Goal: Information Seeking & Learning: Learn about a topic

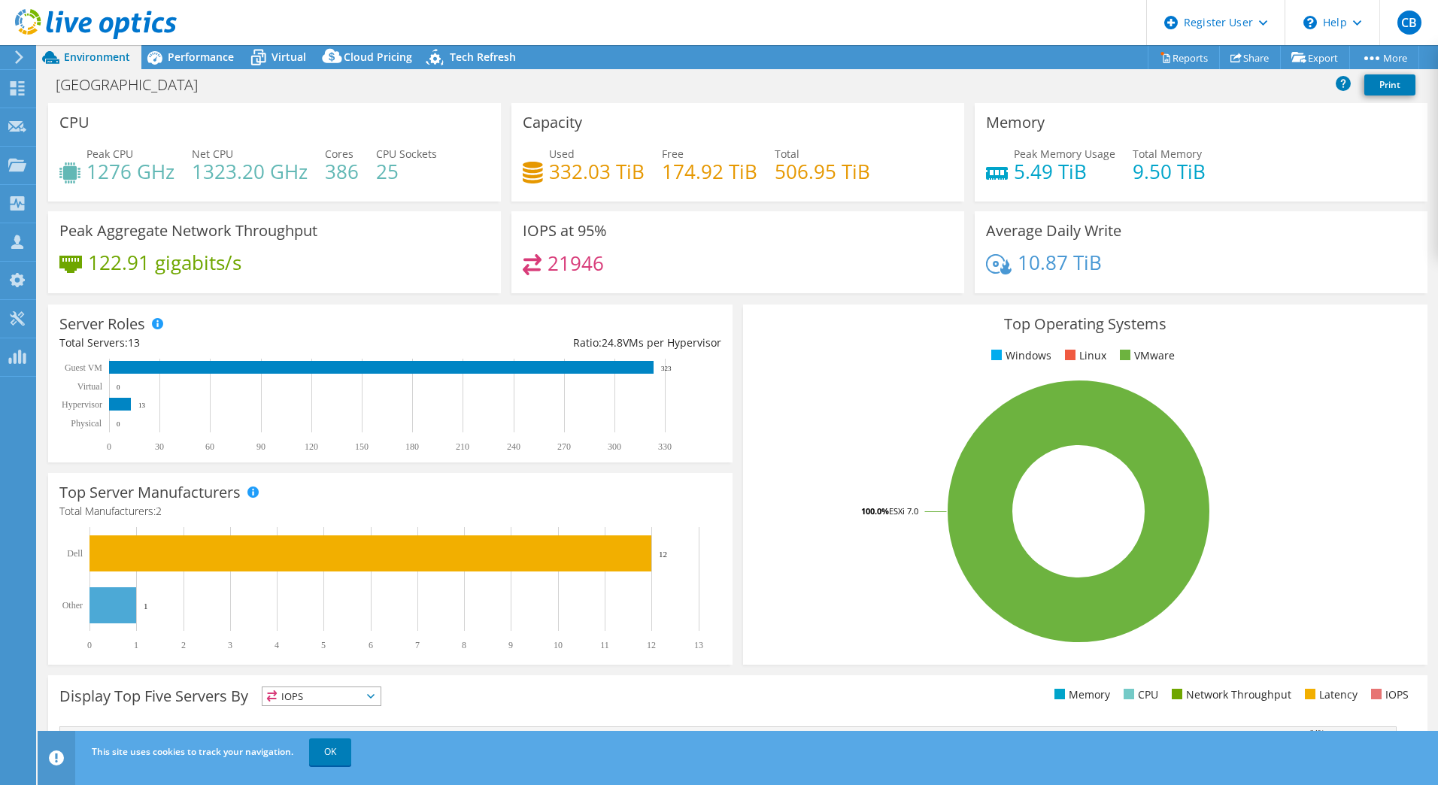
select select "USD"
click at [292, 62] on span "Virtual" at bounding box center [289, 57] width 35 height 14
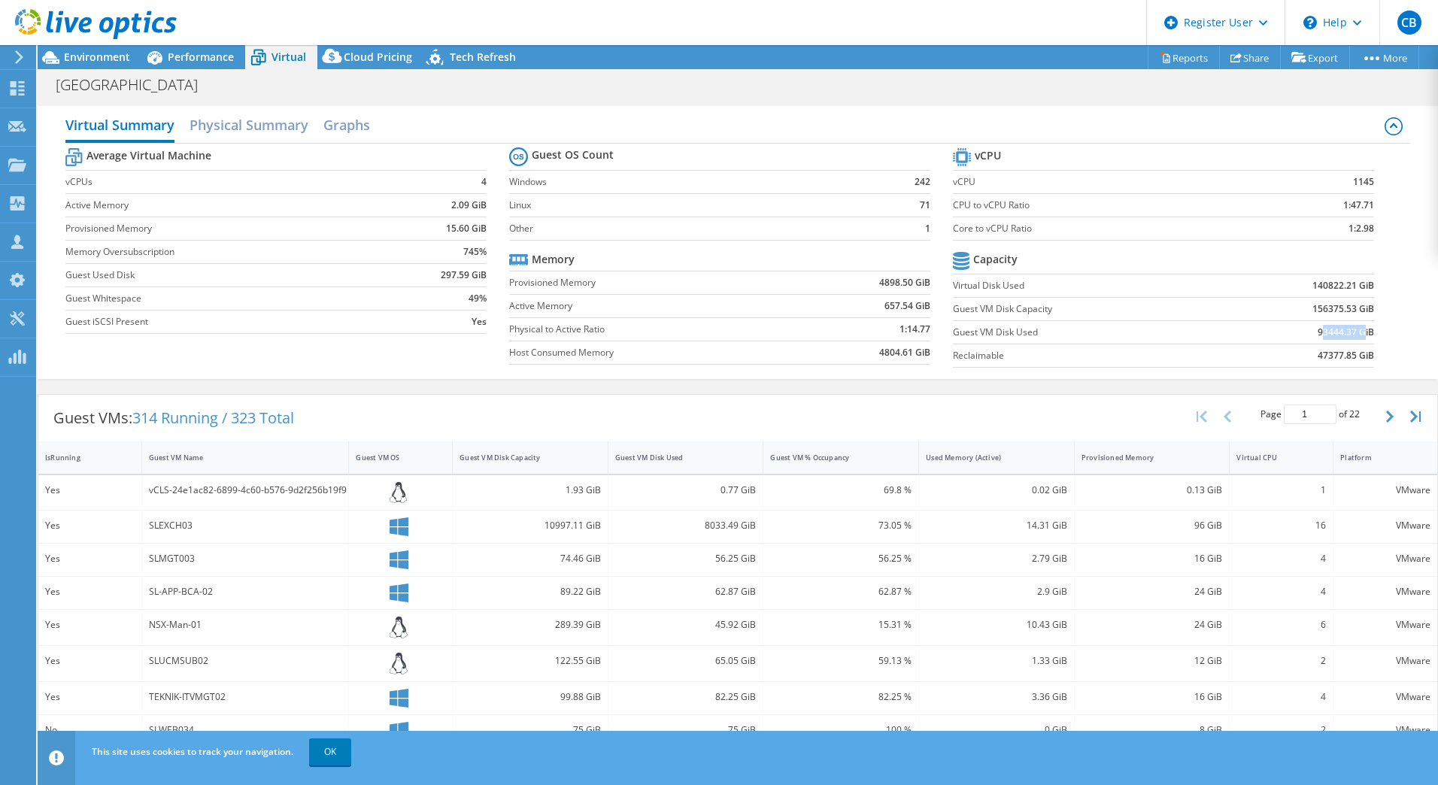
drag, startPoint x: 1309, startPoint y: 331, endPoint x: 1354, endPoint y: 328, distance: 44.5
click at [1354, 328] on b "93444.37 GiB" at bounding box center [1346, 332] width 56 height 15
drag, startPoint x: 1307, startPoint y: 352, endPoint x: 1337, endPoint y: 354, distance: 30.1
click at [1337, 354] on b "47377.85 GiB" at bounding box center [1346, 355] width 56 height 15
click at [102, 57] on span "Environment" at bounding box center [97, 57] width 66 height 14
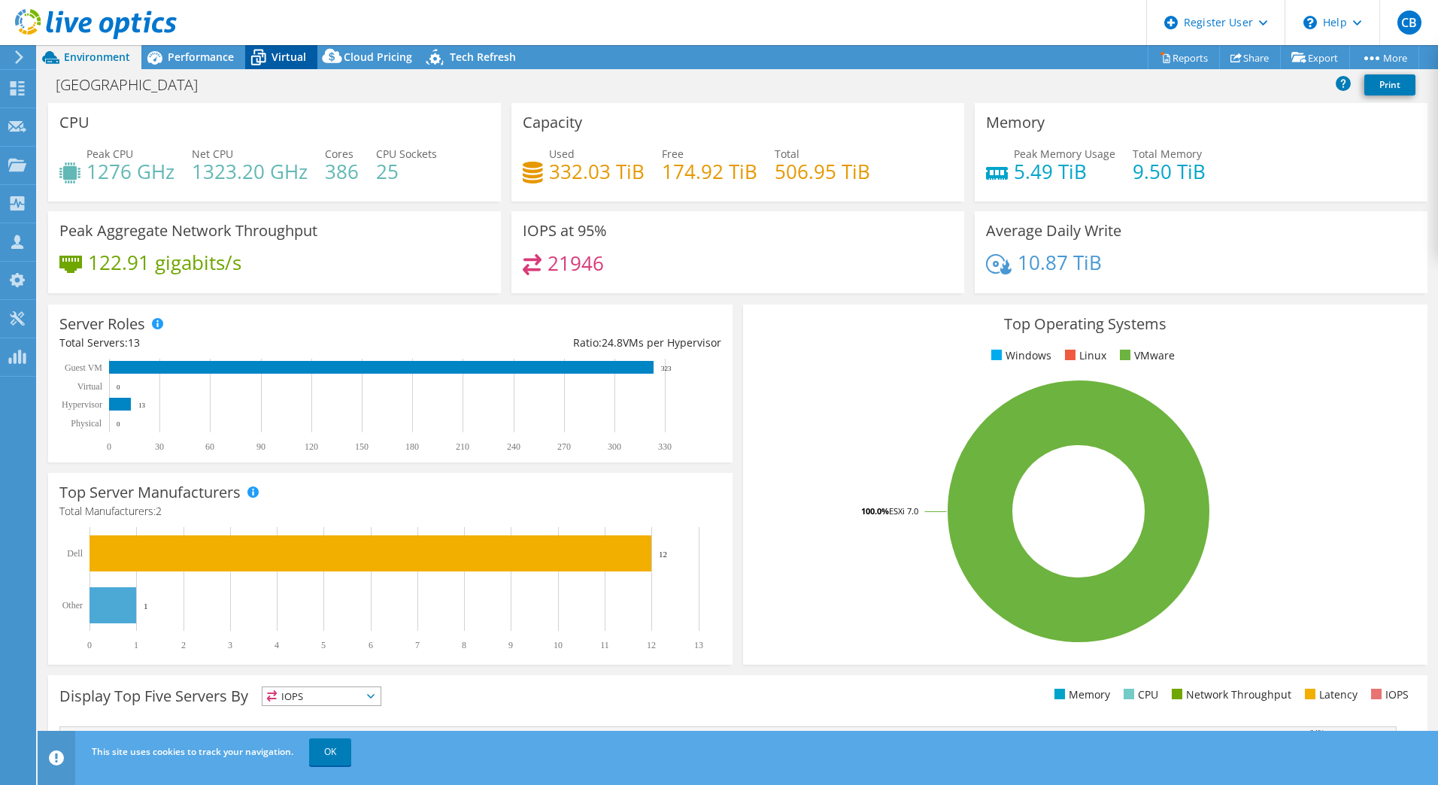
click at [281, 50] on span "Virtual" at bounding box center [289, 57] width 35 height 14
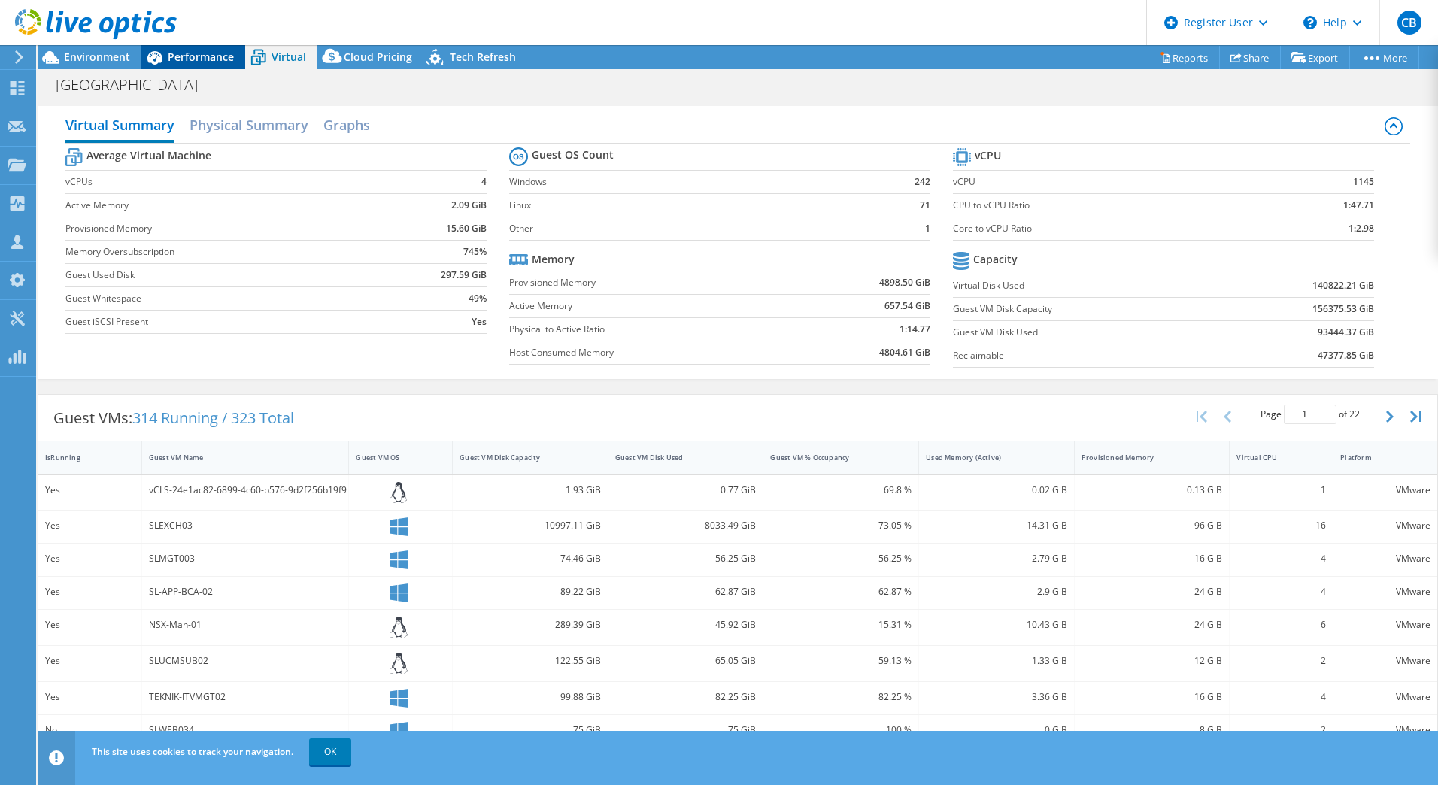
click at [206, 53] on span "Performance" at bounding box center [201, 57] width 66 height 14
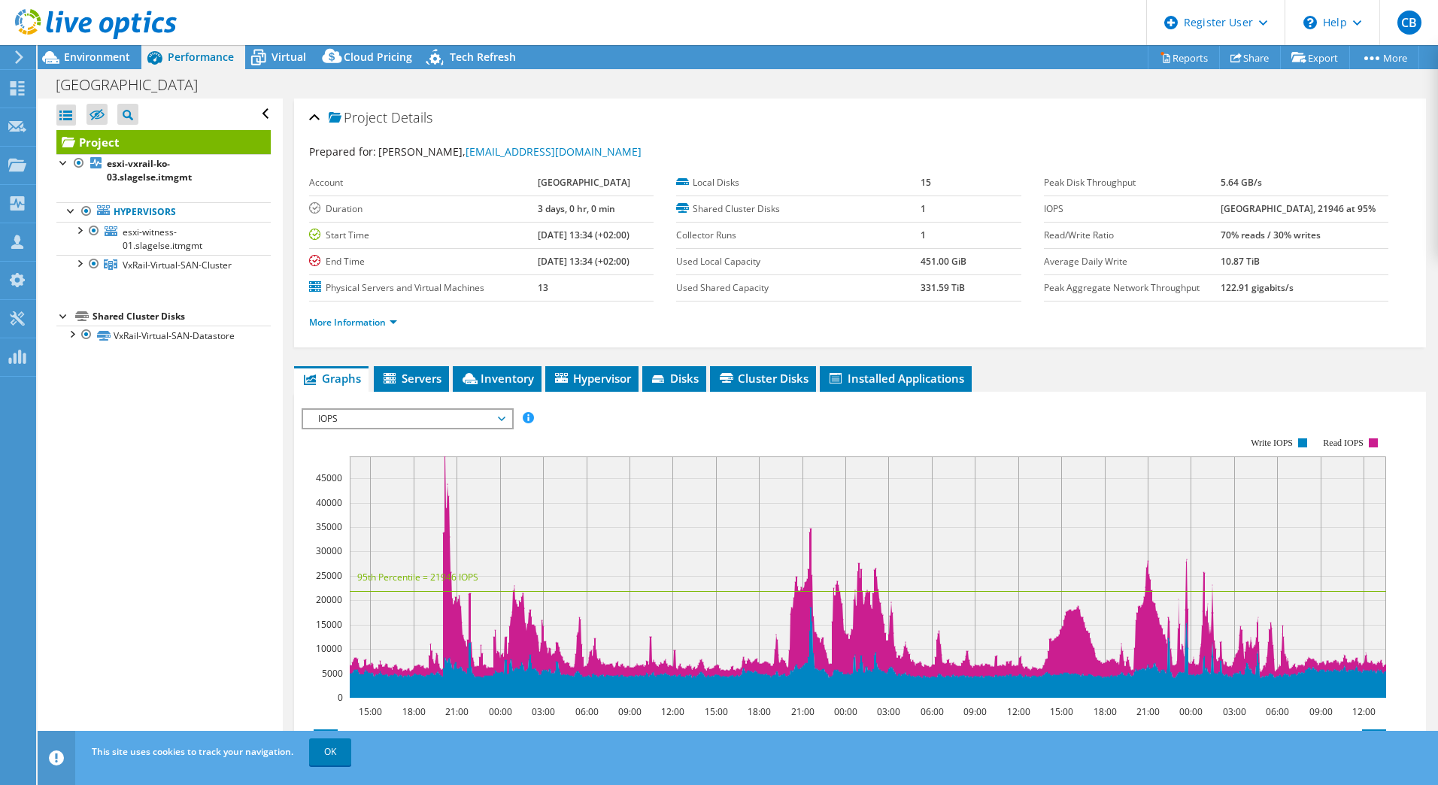
click at [414, 410] on span "IOPS" at bounding box center [407, 419] width 193 height 18
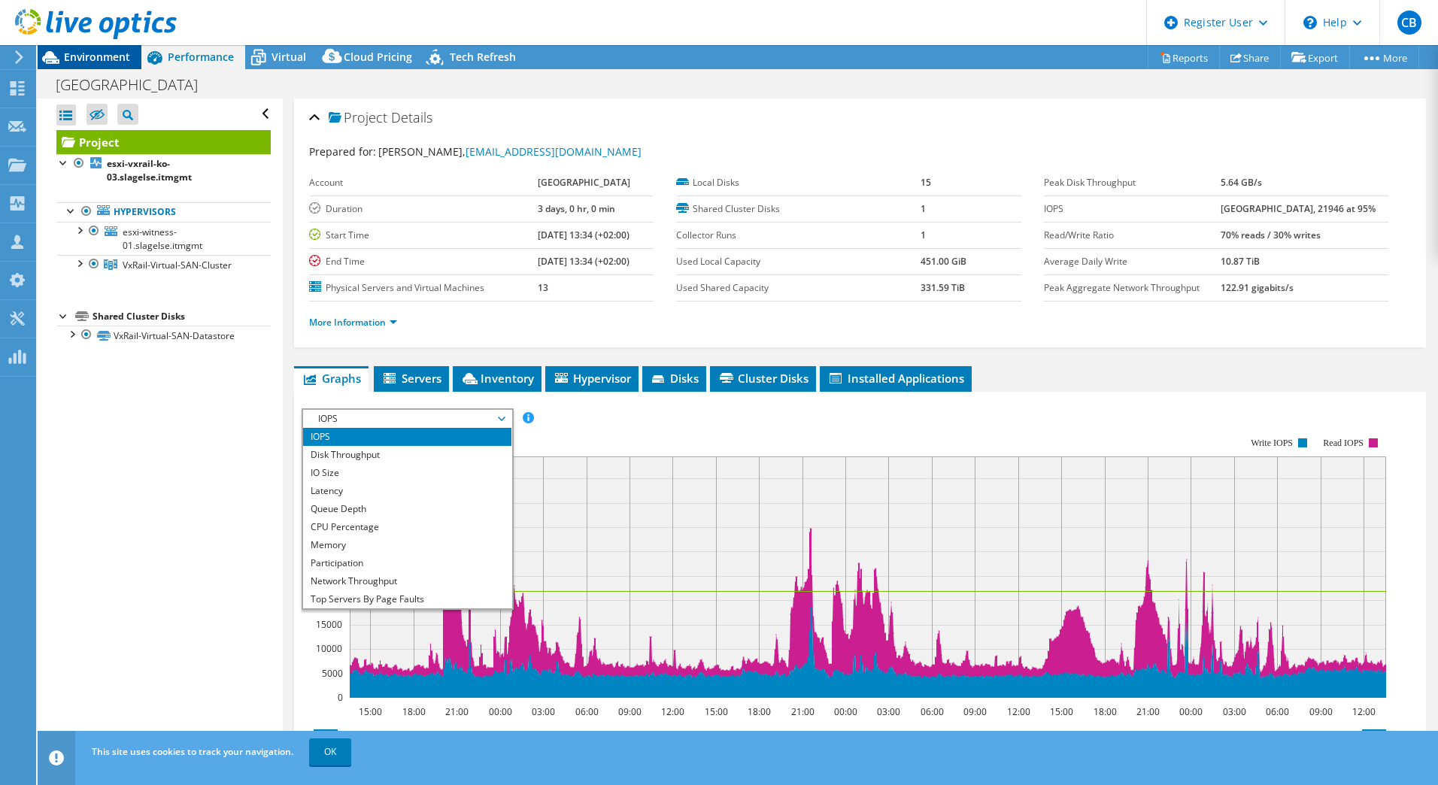
click at [101, 51] on span "Environment" at bounding box center [97, 57] width 66 height 14
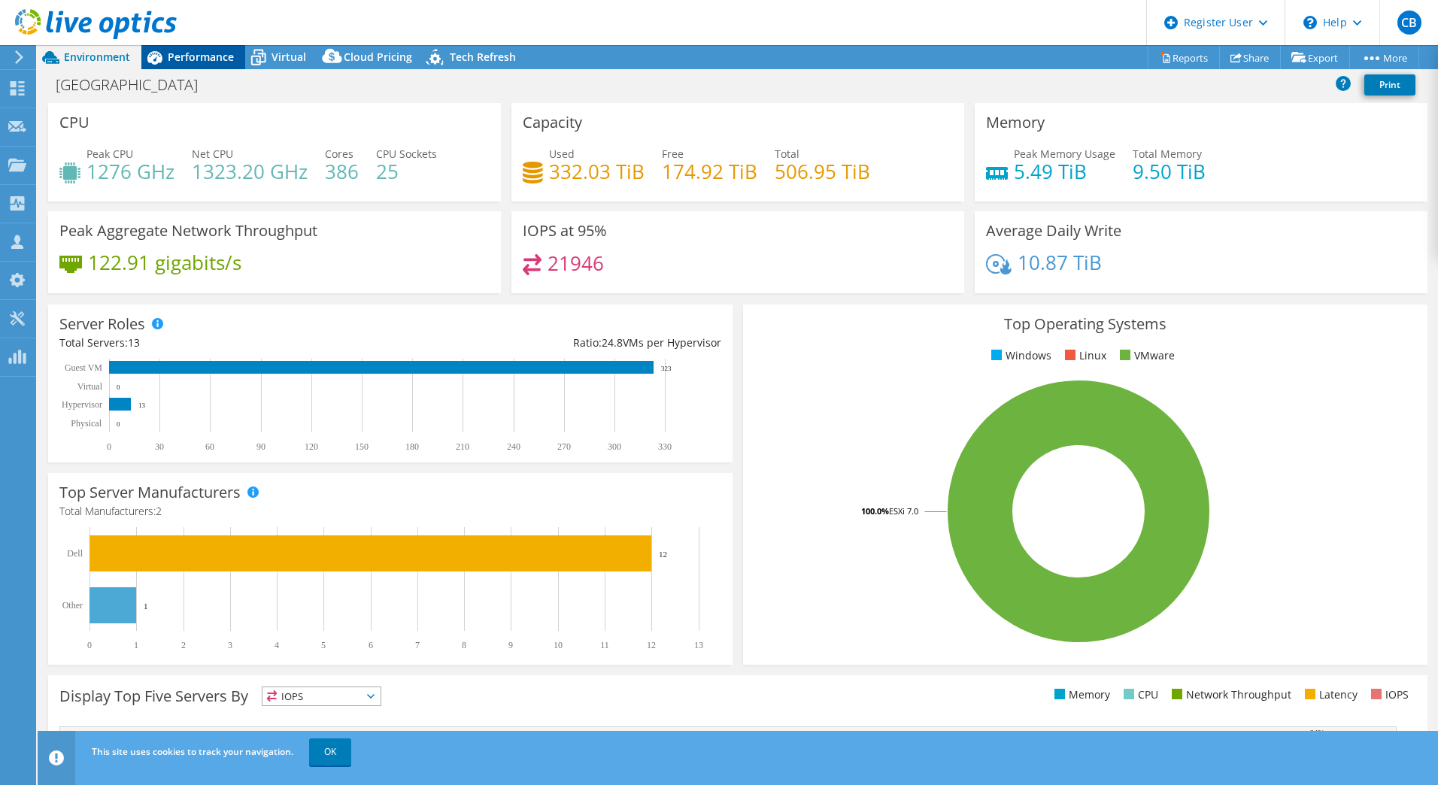
click at [203, 57] on span "Performance" at bounding box center [201, 57] width 66 height 14
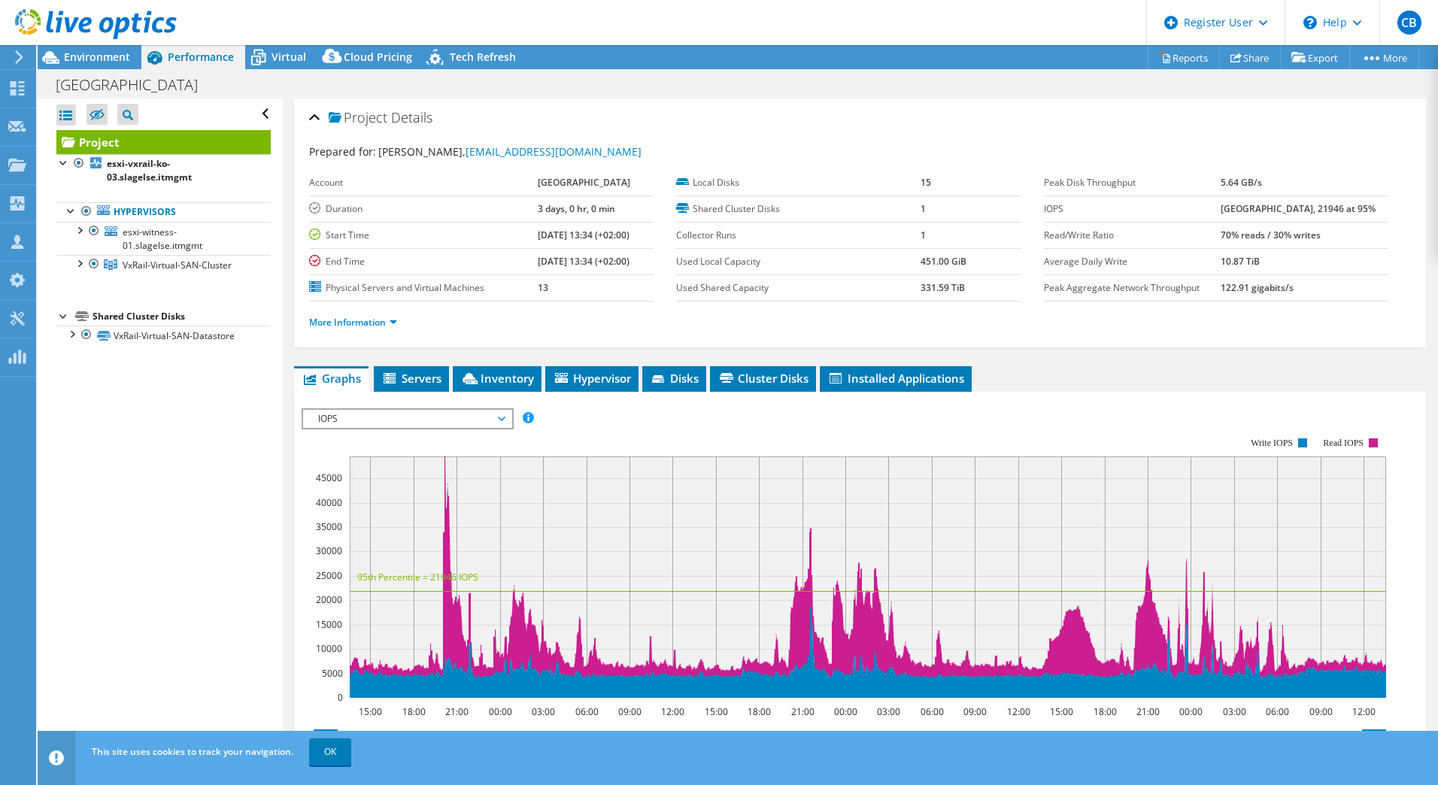
click at [342, 415] on span "IOPS" at bounding box center [407, 419] width 193 height 18
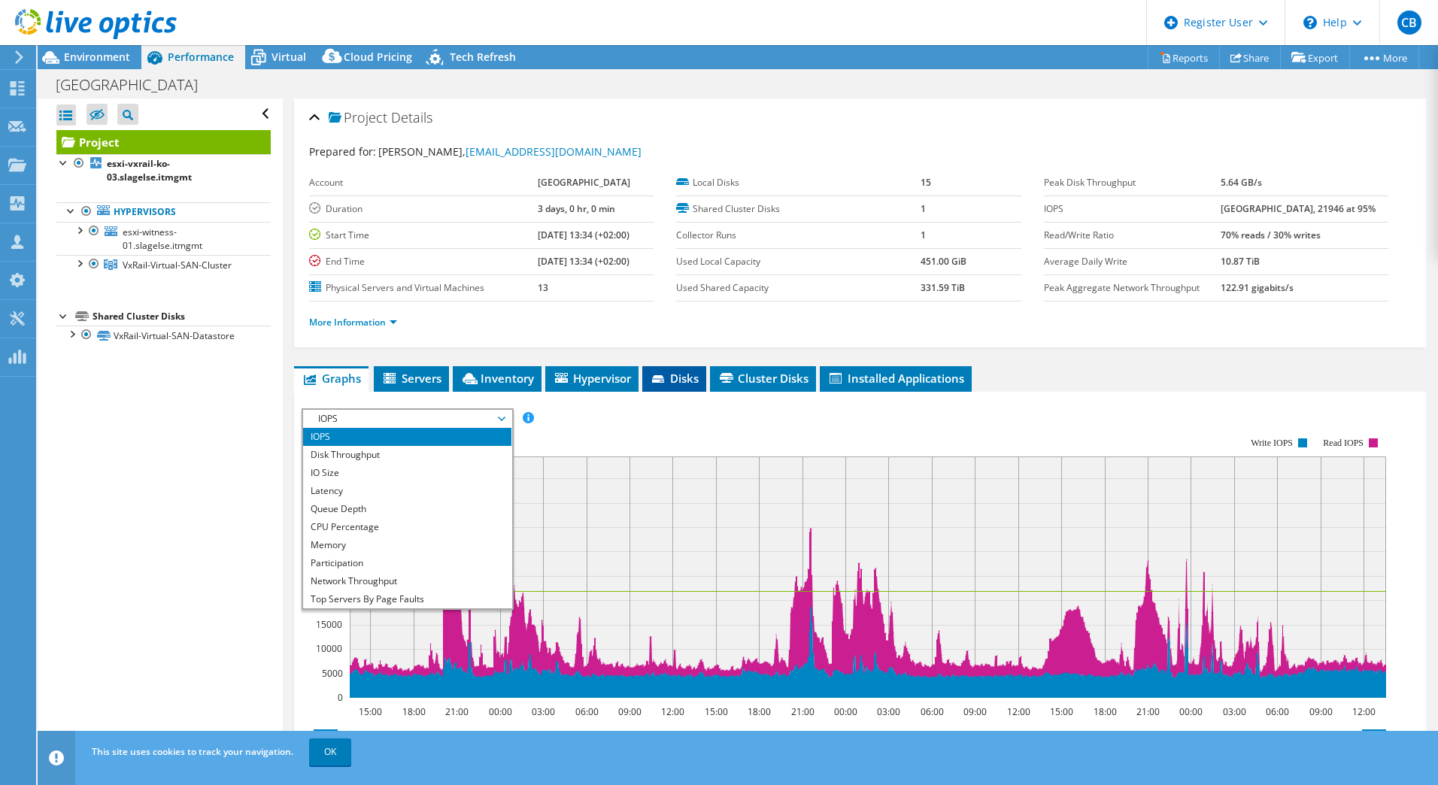
click at [669, 371] on span "Disks" at bounding box center [674, 378] width 49 height 15
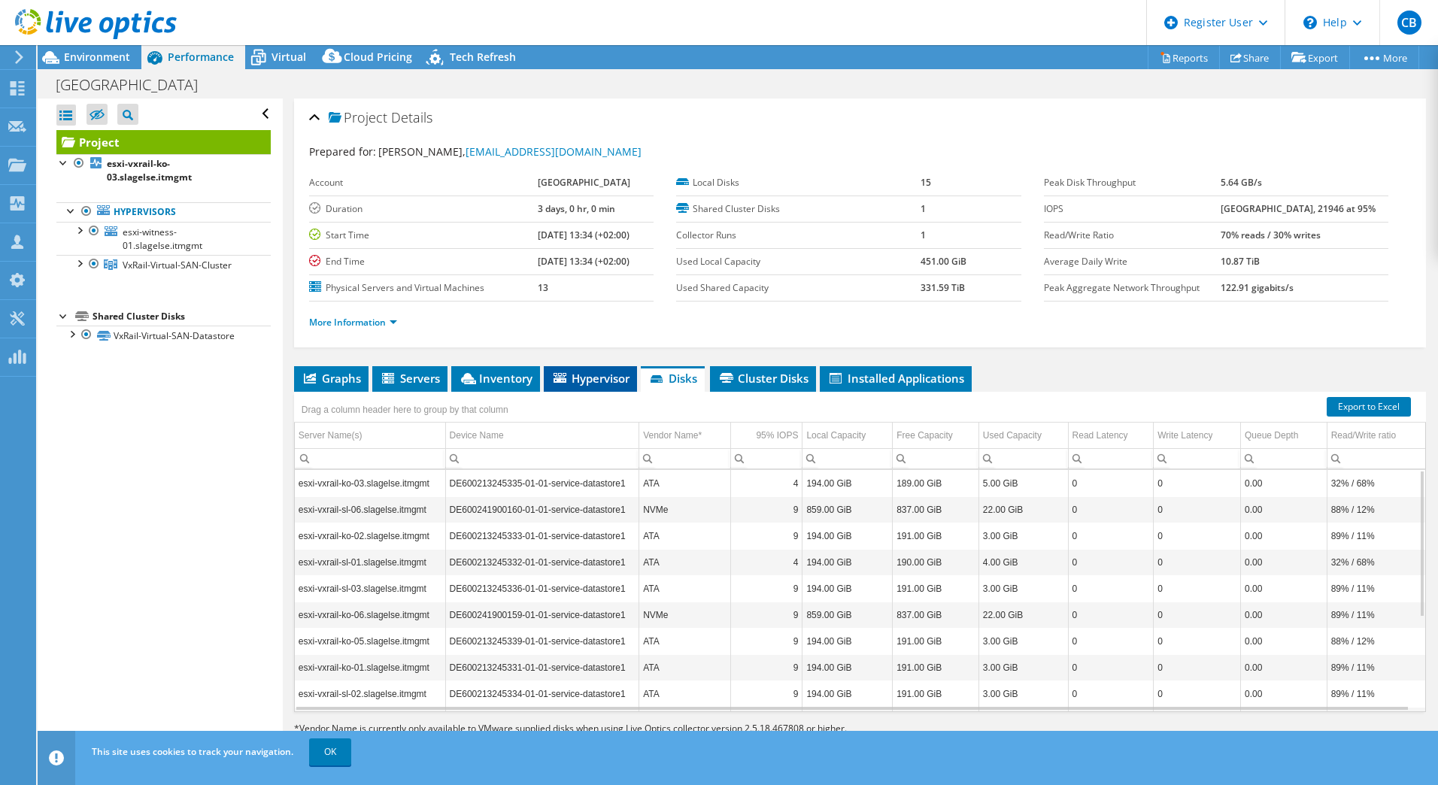
click at [572, 372] on span "Hypervisor" at bounding box center [590, 378] width 78 height 15
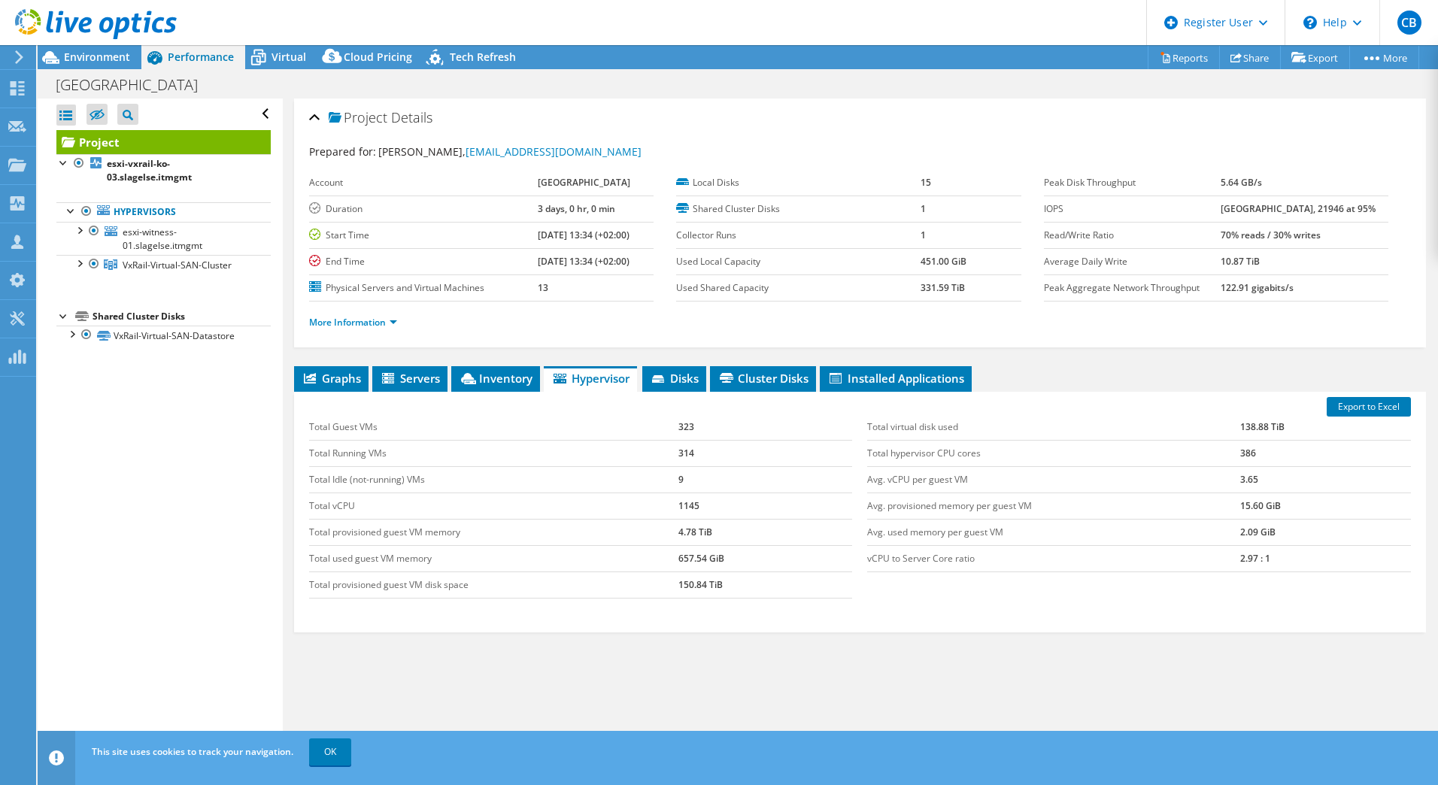
click at [690, 587] on td "150.84 TiB" at bounding box center [765, 585] width 174 height 26
drag, startPoint x: 673, startPoint y: 581, endPoint x: 730, endPoint y: 576, distance: 56.7
click at [730, 576] on tr "Total provisioned guest VM disk space 150.84 TiB" at bounding box center [581, 585] width 544 height 26
click at [280, 57] on span "Virtual" at bounding box center [289, 57] width 35 height 14
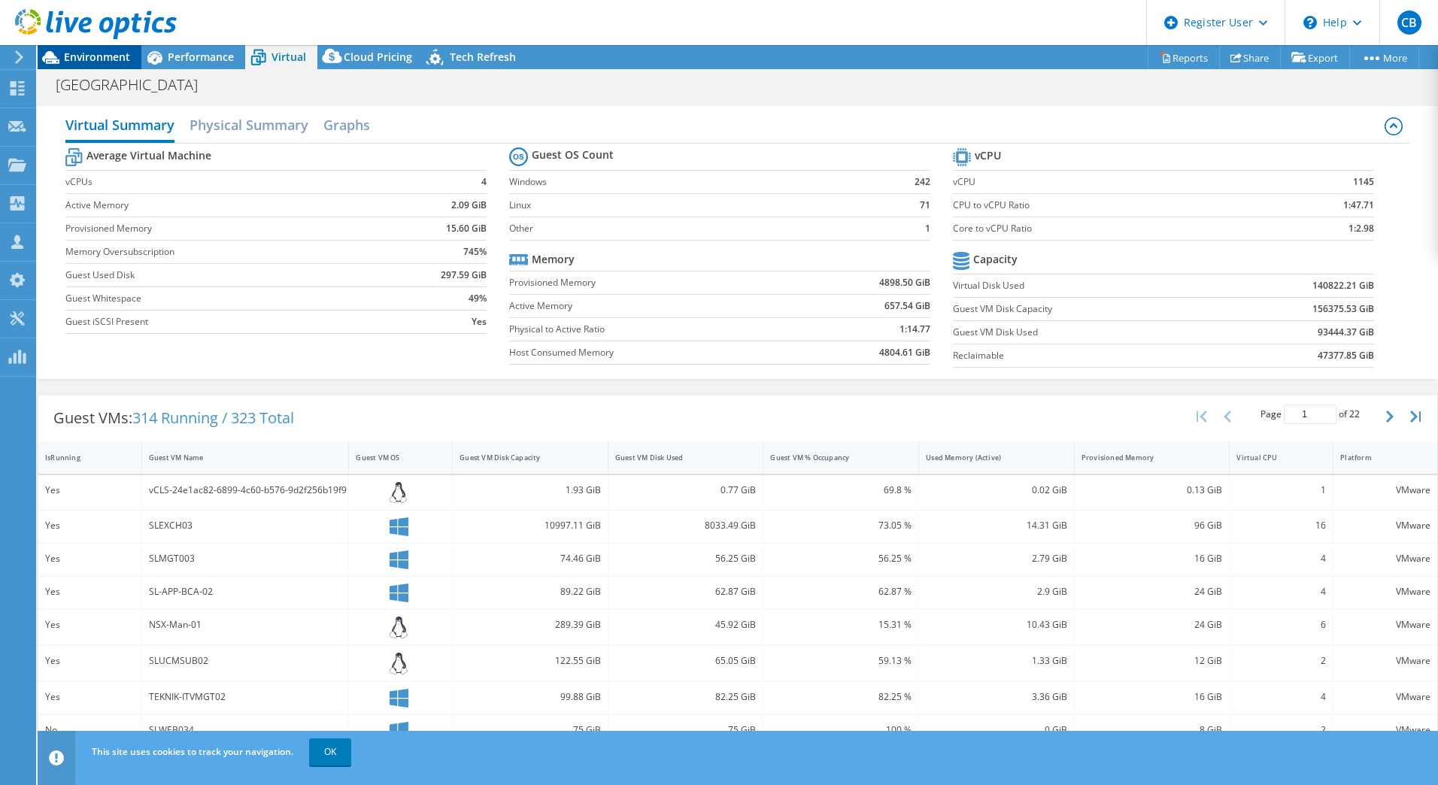
click at [86, 53] on span "Environment" at bounding box center [97, 57] width 66 height 14
